Goal: Task Accomplishment & Management: Use online tool/utility

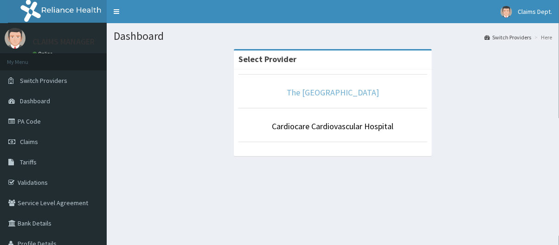
click at [345, 91] on link "The [GEOGRAPHIC_DATA]" at bounding box center [333, 92] width 92 height 11
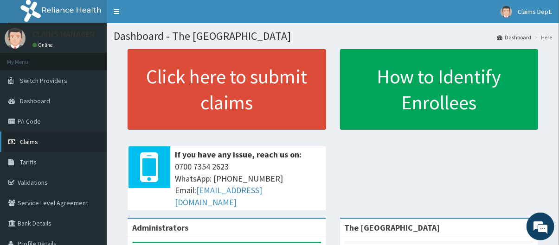
click at [21, 140] on span "Claims" at bounding box center [29, 142] width 18 height 8
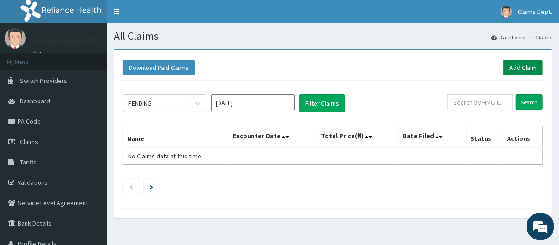
click at [522, 71] on link "Add Claim" at bounding box center [522, 68] width 39 height 16
click at [40, 120] on link "PA Code" at bounding box center [53, 121] width 107 height 20
